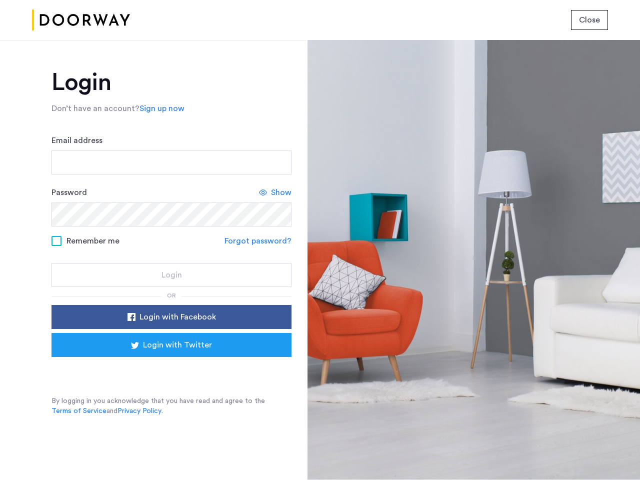
click at [589, 20] on span "Close" at bounding box center [589, 20] width 21 height 12
click at [159, 108] on link "Sign up now" at bounding box center [161, 108] width 45 height 12
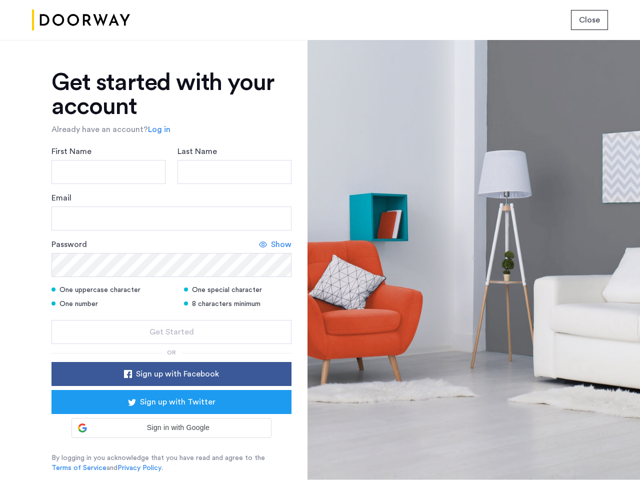
click at [275, 192] on div "Email" at bounding box center [171, 211] width 240 height 38
click at [259, 241] on icon at bounding box center [263, 244] width 8 height 8
click at [171, 317] on form "First Name Last Name Email Password Hide One uppercase character One special ch…" at bounding box center [171, 244] width 240 height 198
click at [171, 345] on div "Get started with your account Already have an account? Log in First Name Last N…" at bounding box center [171, 271] width 240 height 402
